Goal: Use online tool/utility: Use online tool/utility

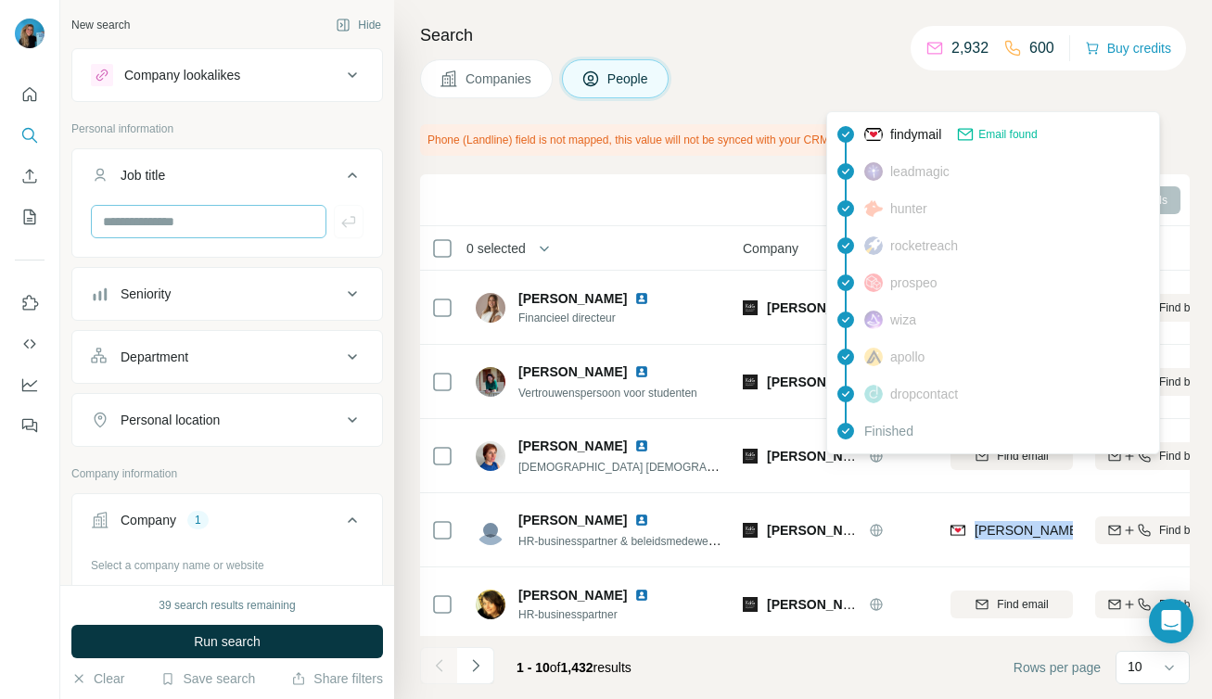
scroll to position [61, 124]
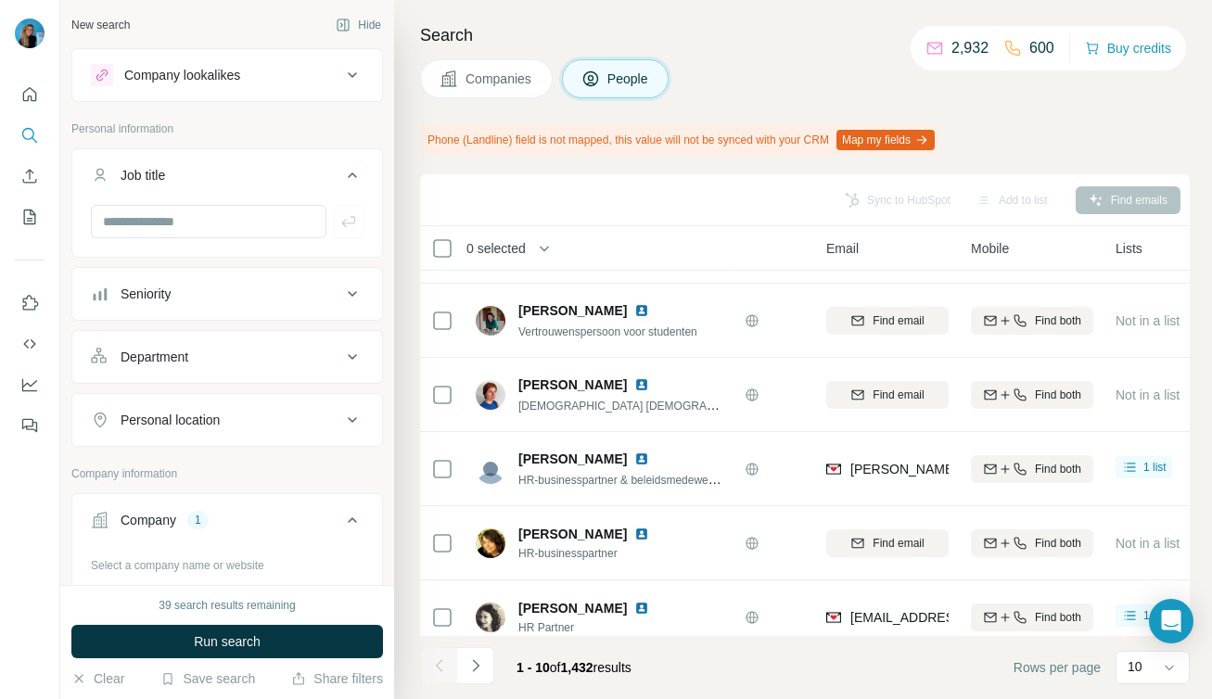
click at [565, 169] on div "Search Companies People Phone (Landline) field is not mapped, this value will n…" at bounding box center [803, 349] width 818 height 699
click at [298, 70] on div "Company lookalikes" at bounding box center [216, 75] width 250 height 22
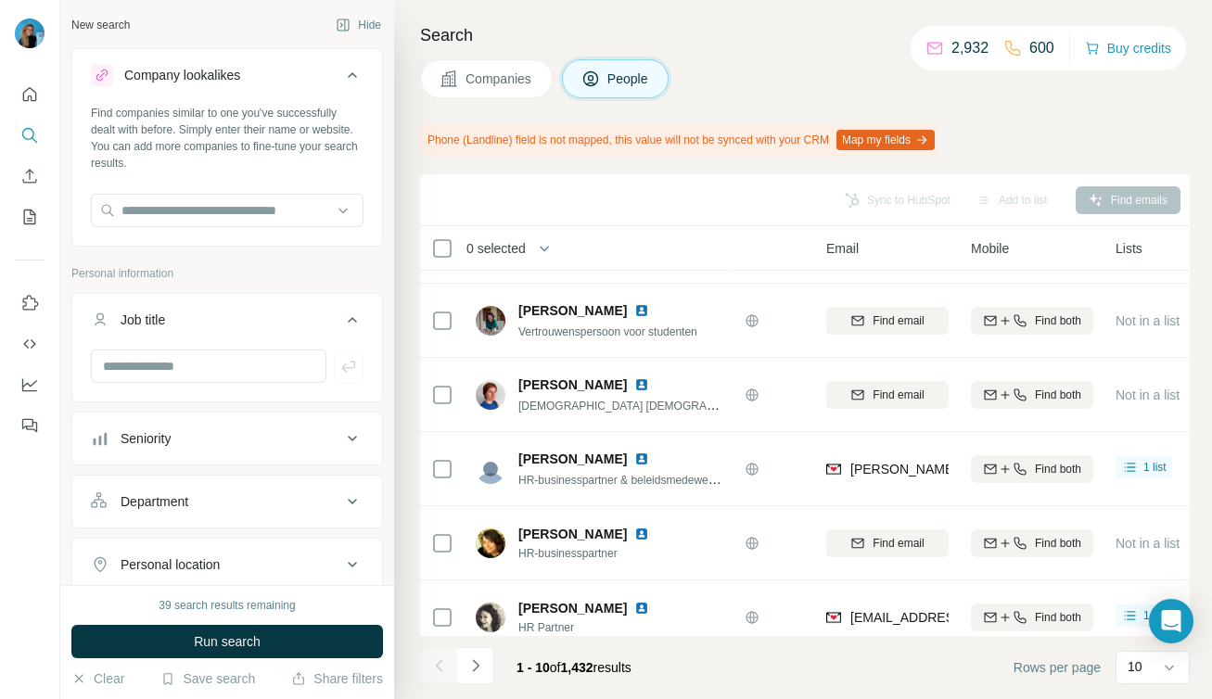
click at [298, 70] on div "Company lookalikes" at bounding box center [216, 75] width 250 height 22
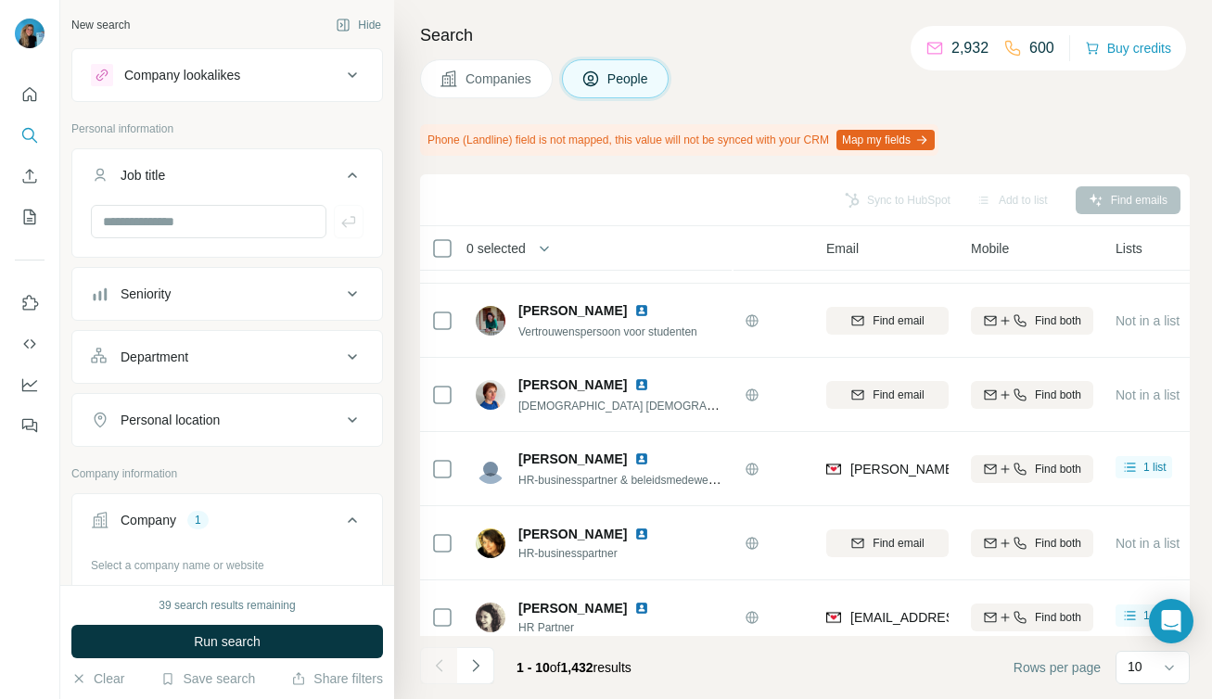
click at [170, 531] on button "Company 1" at bounding box center [227, 524] width 310 height 52
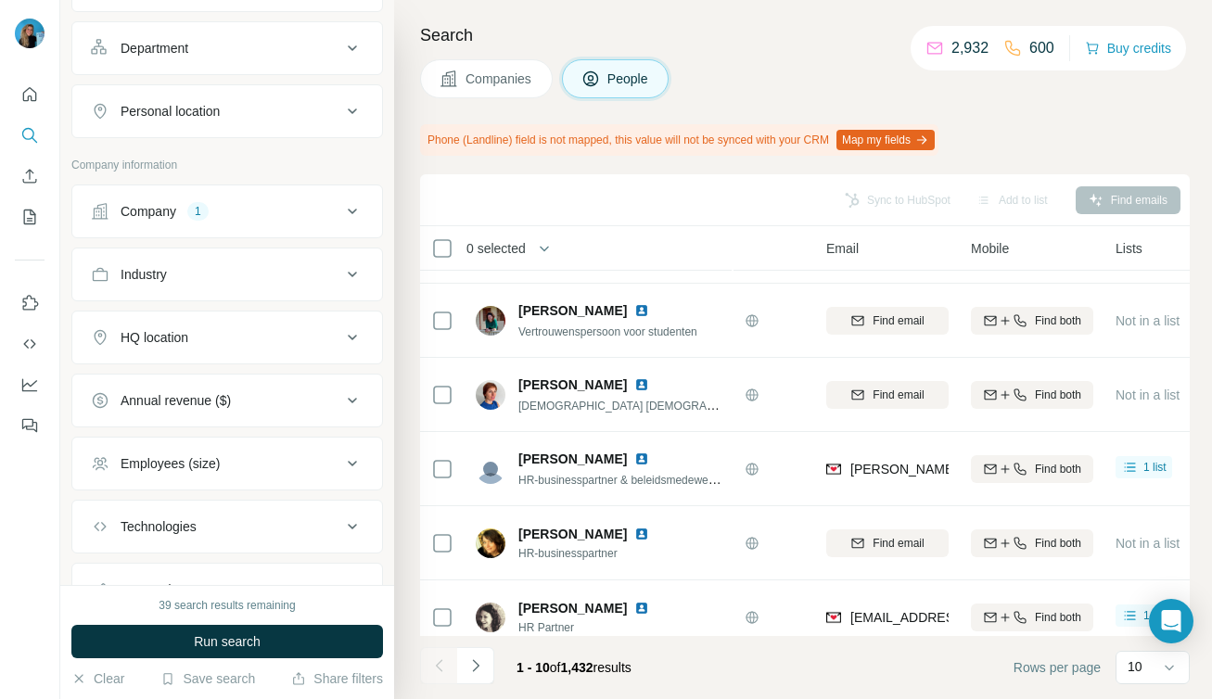
scroll to position [392, 0]
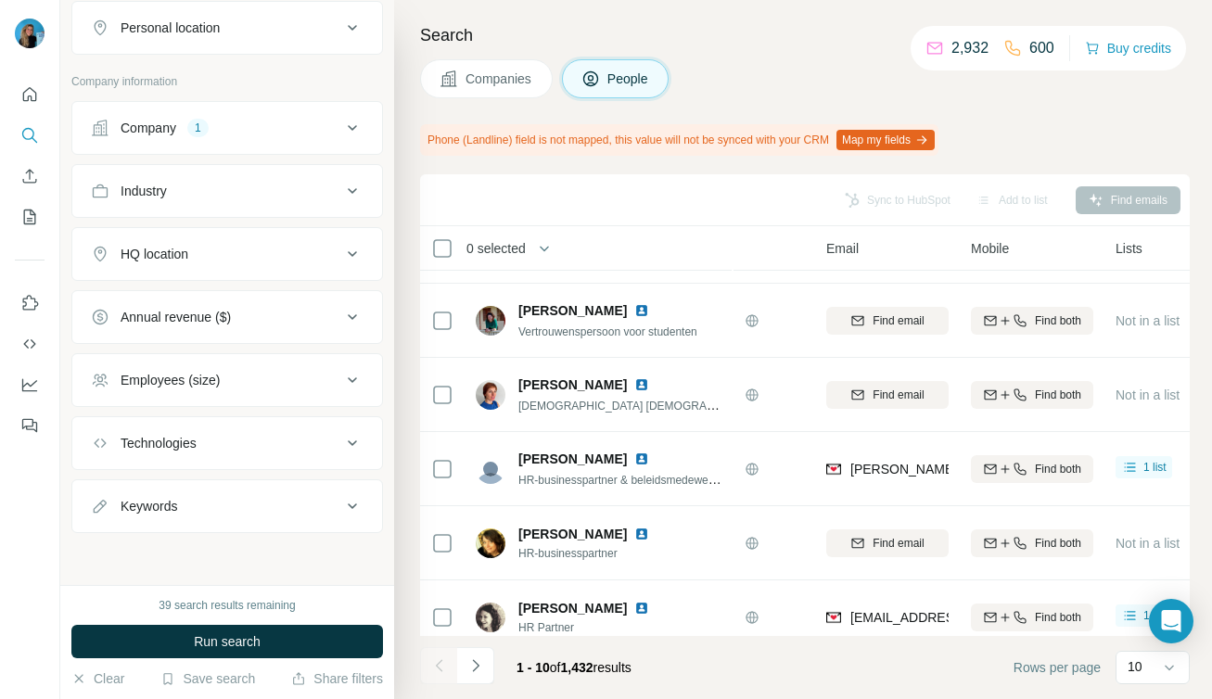
click at [321, 124] on div "Company 1" at bounding box center [216, 128] width 250 height 19
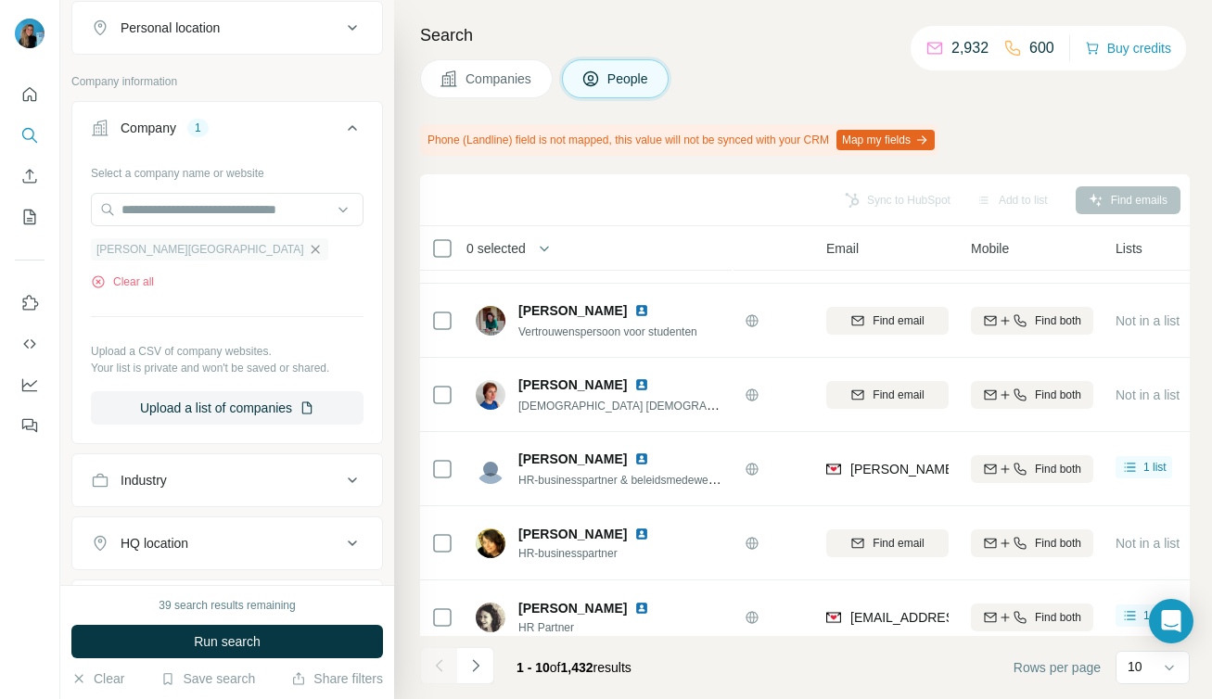
click at [308, 252] on icon "button" at bounding box center [315, 249] width 15 height 15
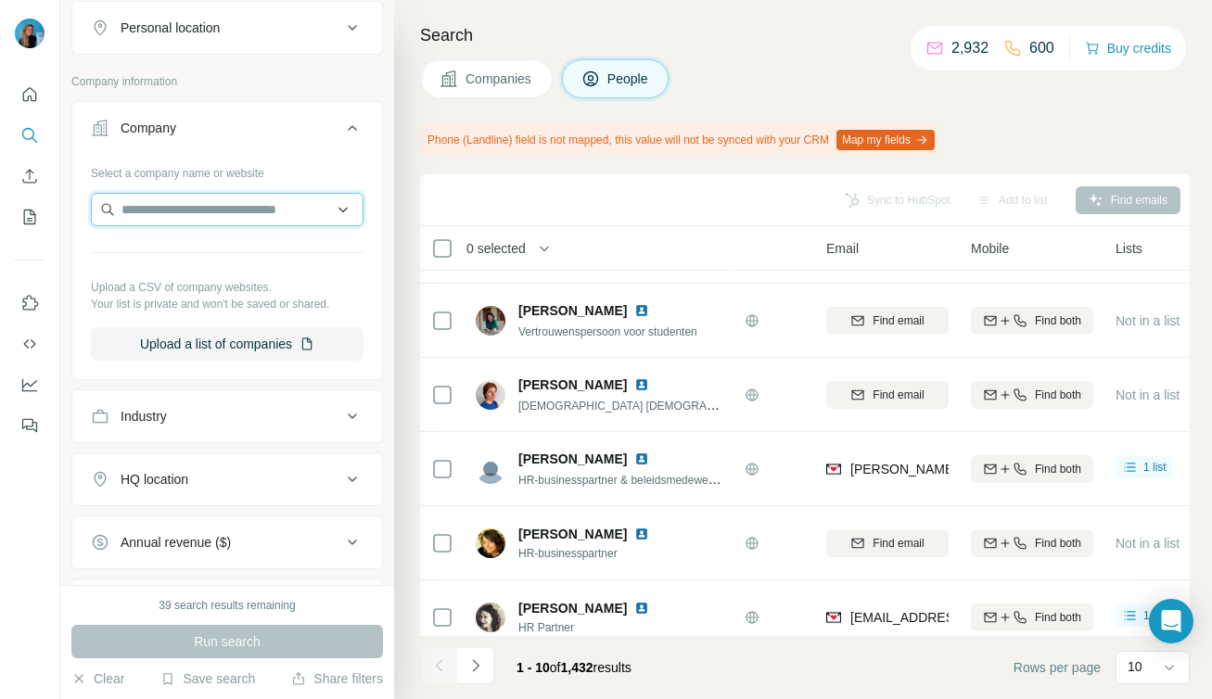
click at [236, 210] on input "text" at bounding box center [227, 209] width 273 height 33
paste input "**********"
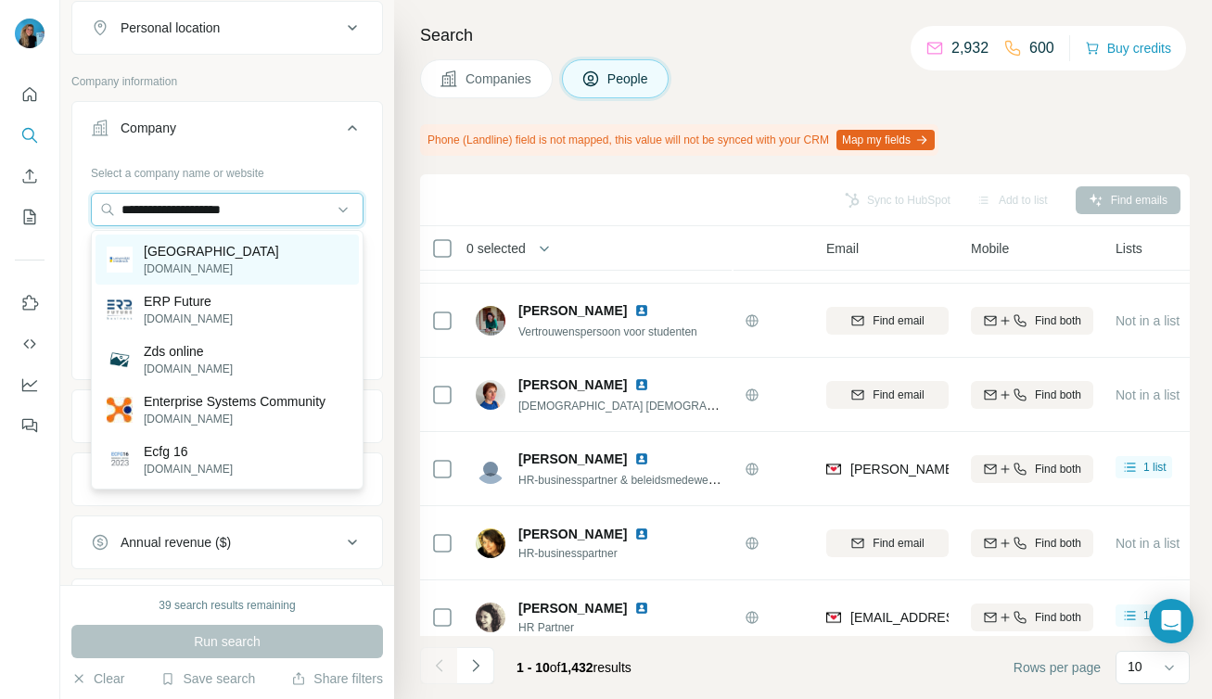
type input "**********"
click at [237, 255] on p "[GEOGRAPHIC_DATA]" at bounding box center [211, 251] width 135 height 19
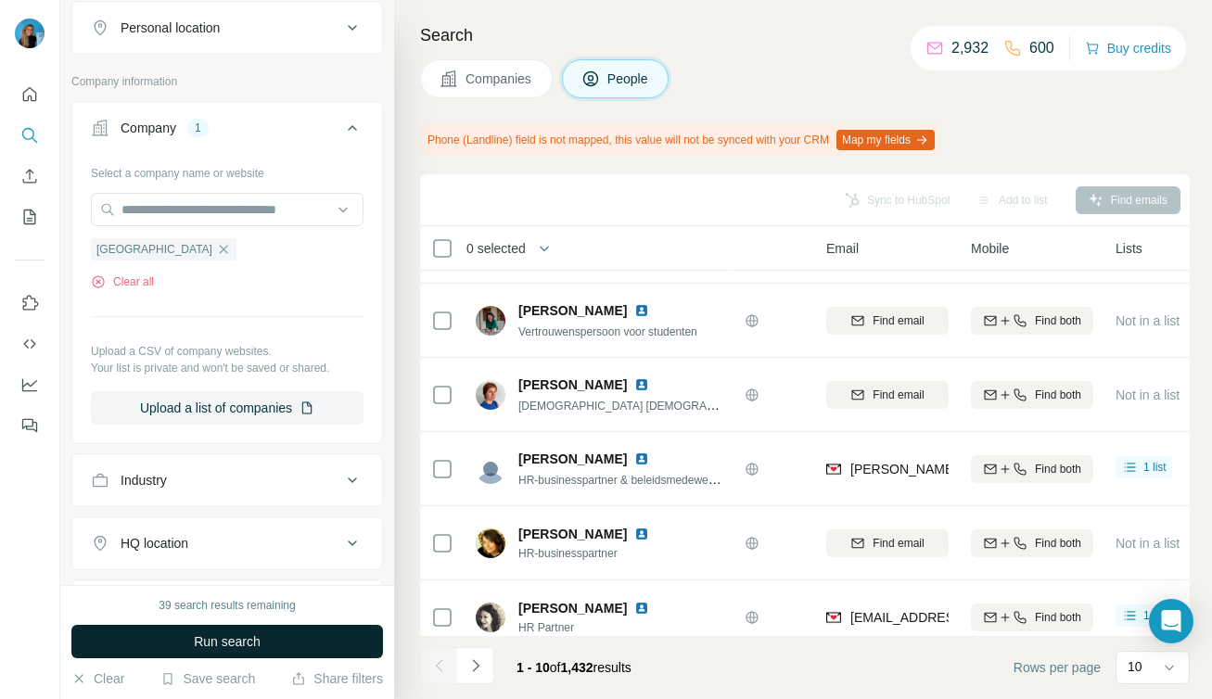
click at [241, 637] on span "Run search" at bounding box center [227, 641] width 67 height 19
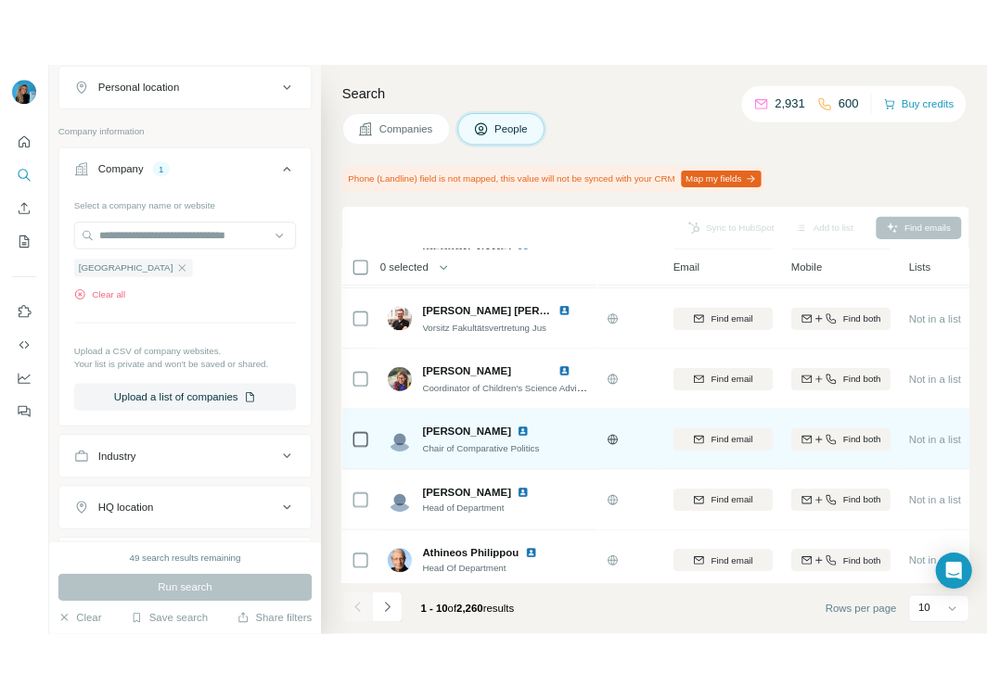
scroll to position [0, 124]
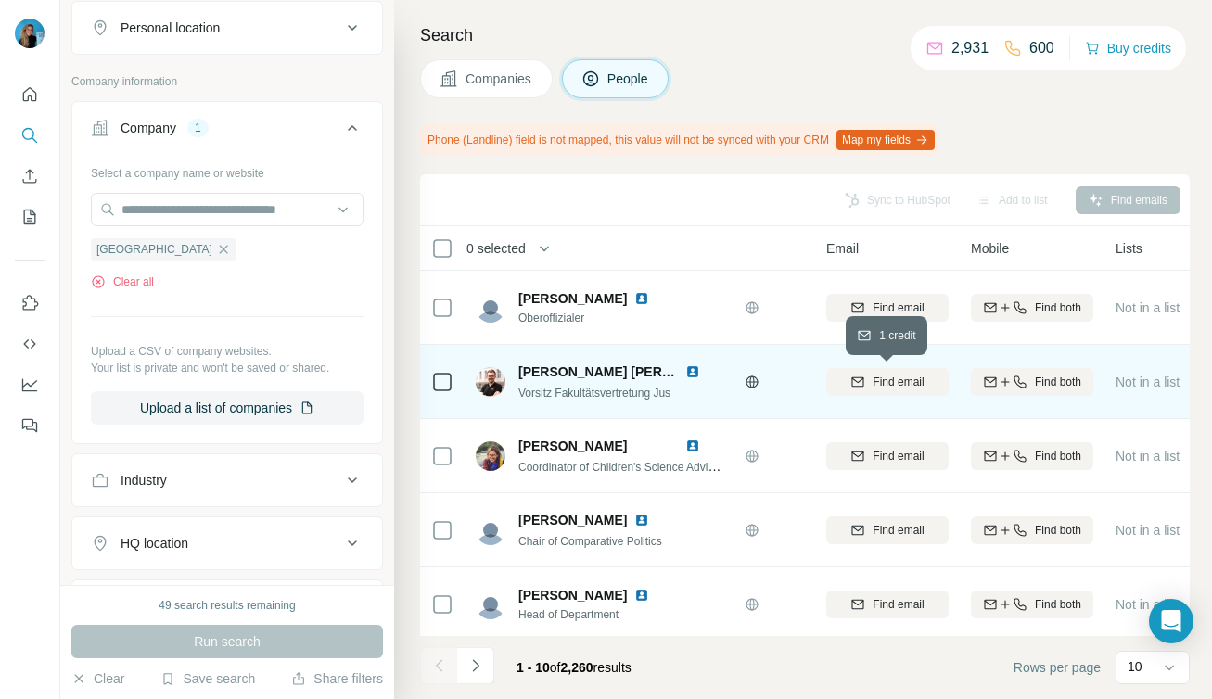
click at [907, 380] on span "Find email" at bounding box center [898, 382] width 51 height 17
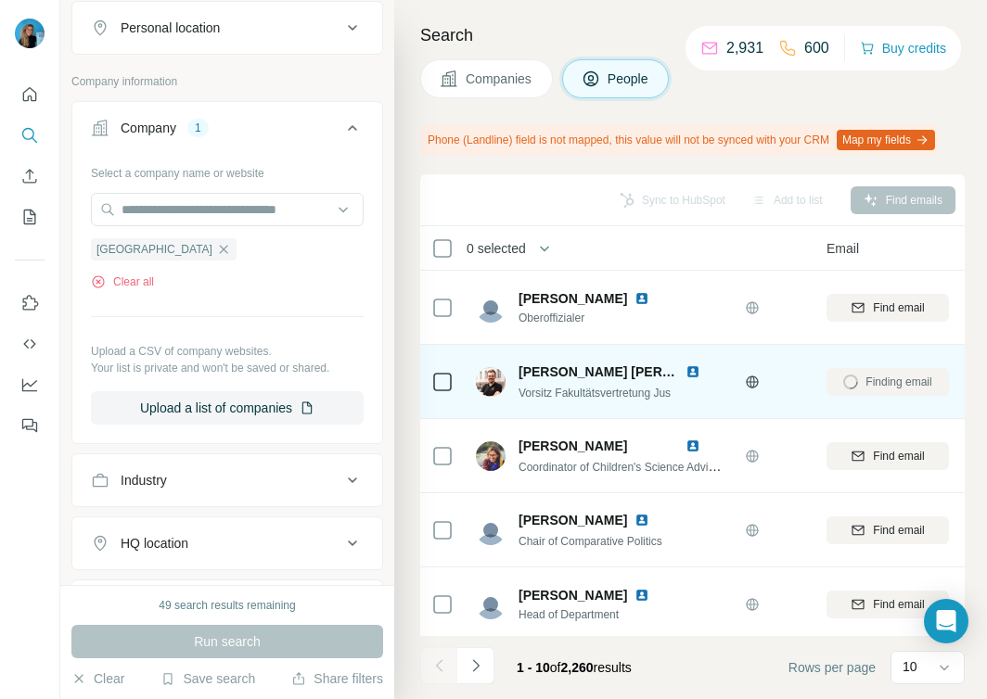
click at [849, 396] on div "Finding email" at bounding box center [887, 381] width 122 height 51
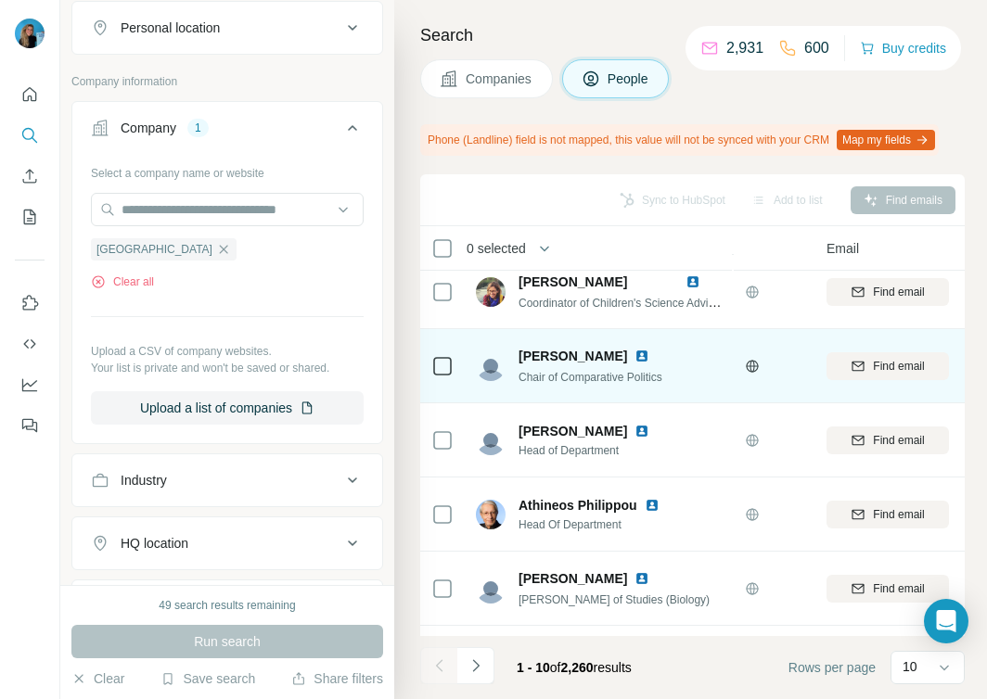
scroll to position [179, 124]
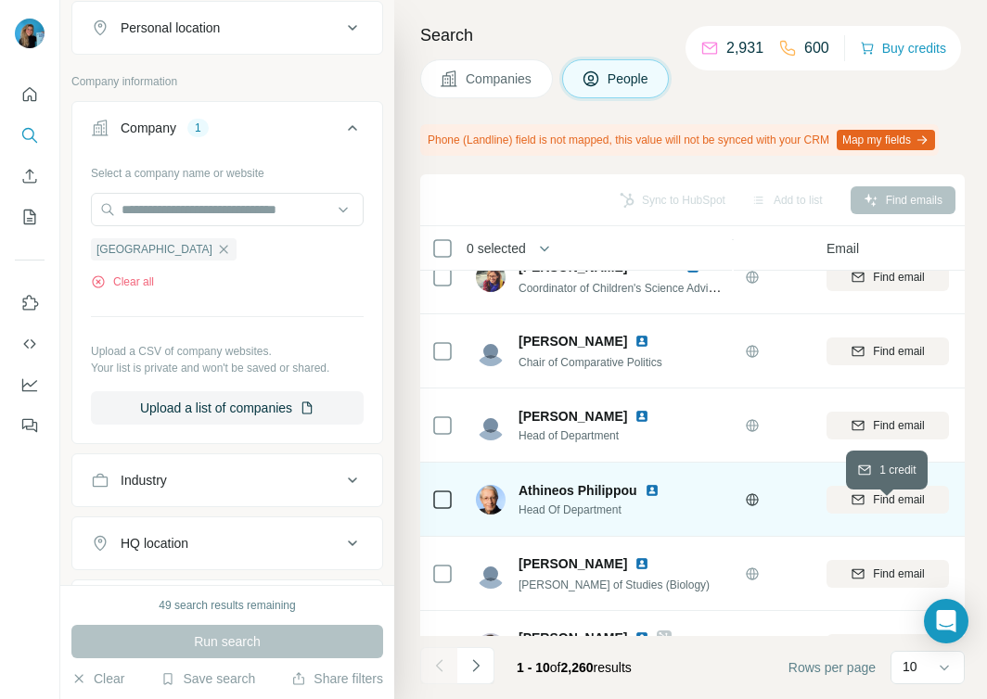
click at [874, 508] on span "Find email" at bounding box center [898, 499] width 51 height 17
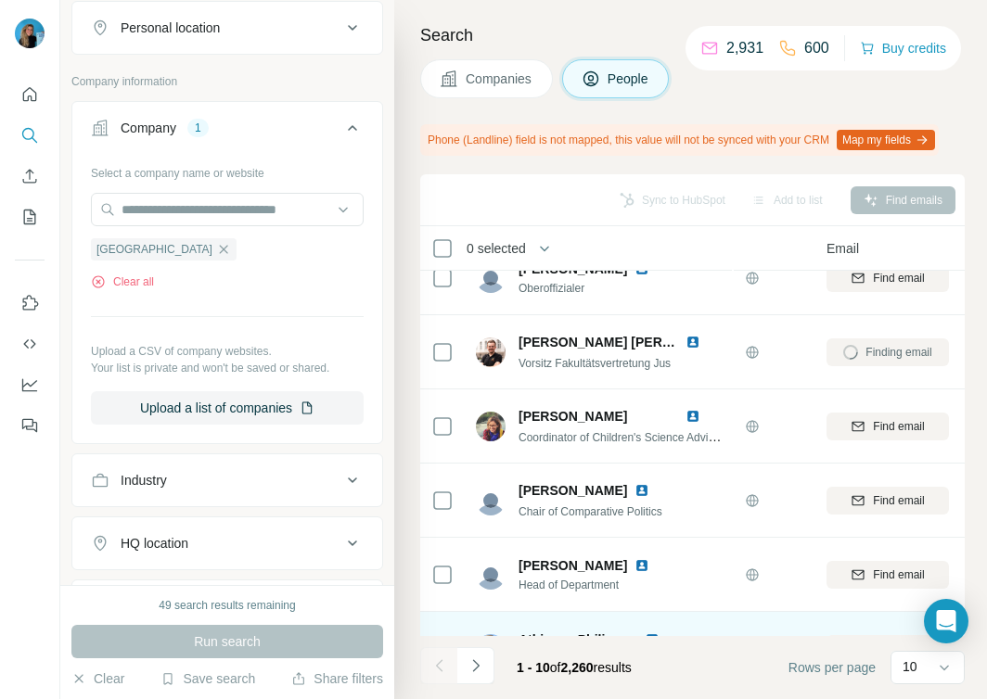
scroll to position [0, 124]
